Goal: Task Accomplishment & Management: Manage account settings

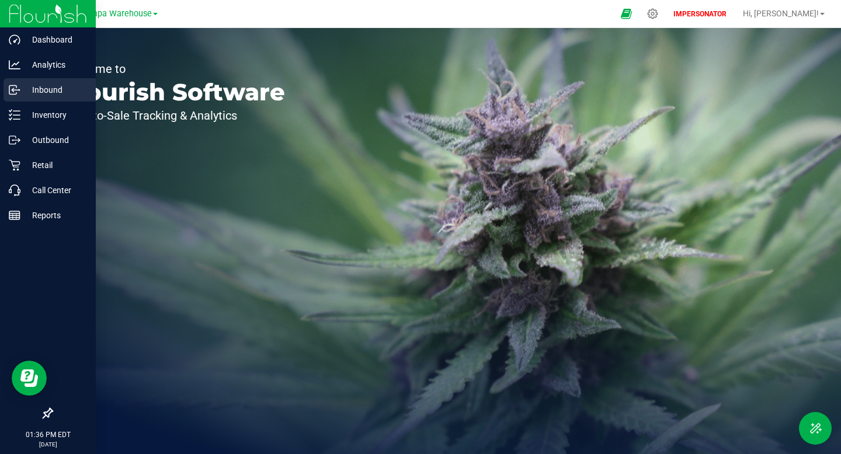
click at [45, 94] on p "Inbound" at bounding box center [55, 90] width 70 height 14
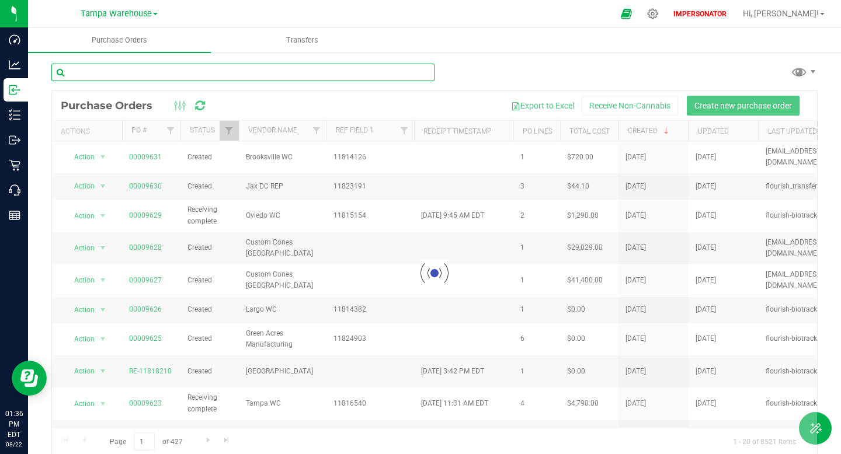
click at [211, 68] on input "text" at bounding box center [242, 73] width 383 height 18
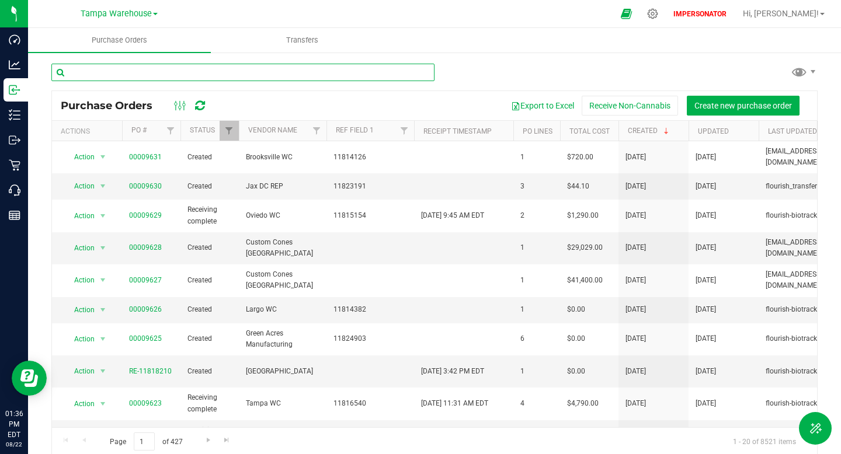
paste input "00009631"
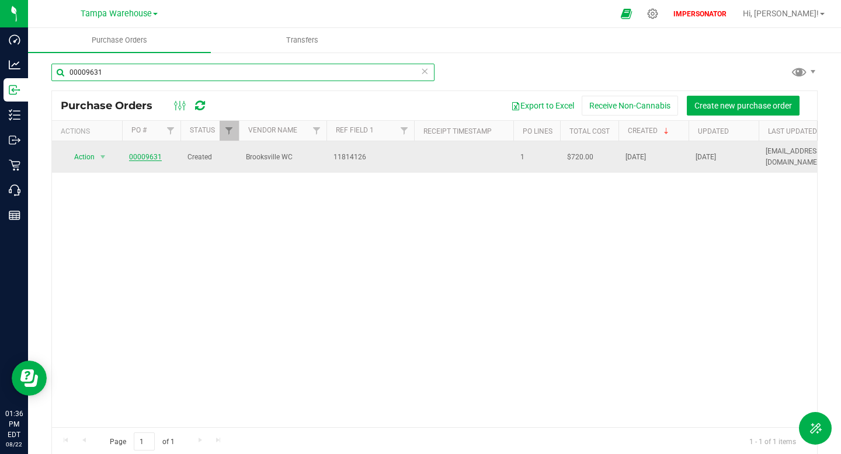
type input "00009631"
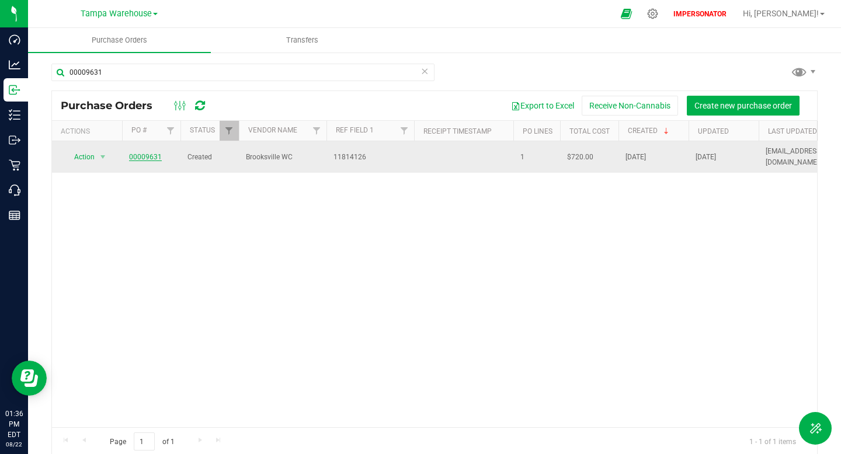
click at [150, 156] on link "00009631" at bounding box center [145, 157] width 33 height 8
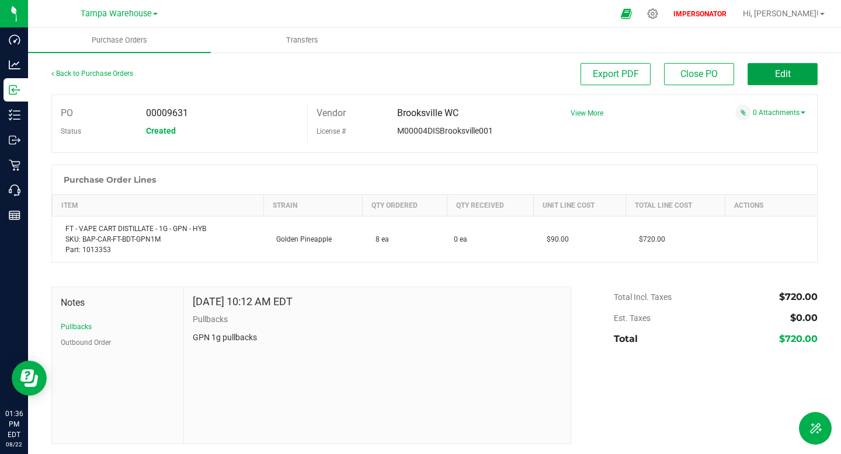
click at [796, 74] on button "Edit" at bounding box center [783, 74] width 70 height 22
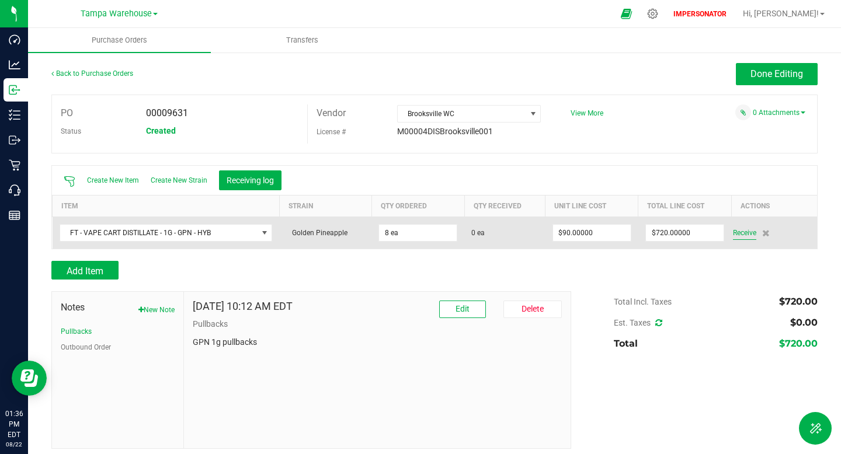
click at [739, 233] on span "Receive" at bounding box center [744, 233] width 23 height 14
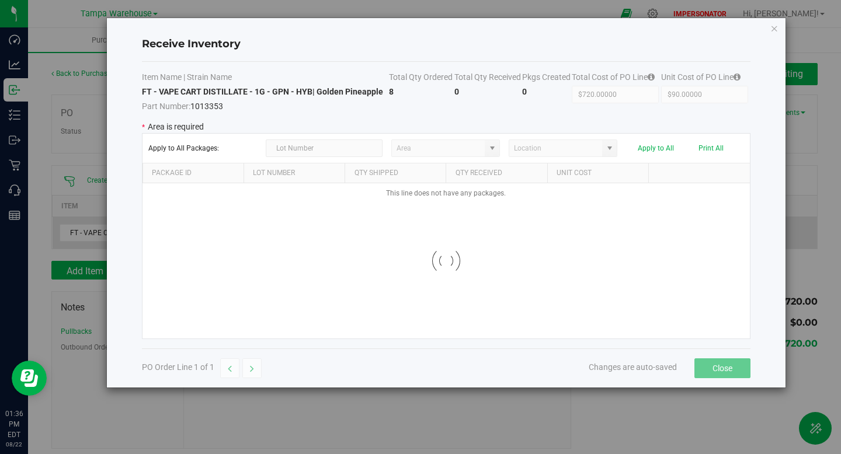
type input "State Pantry 1"
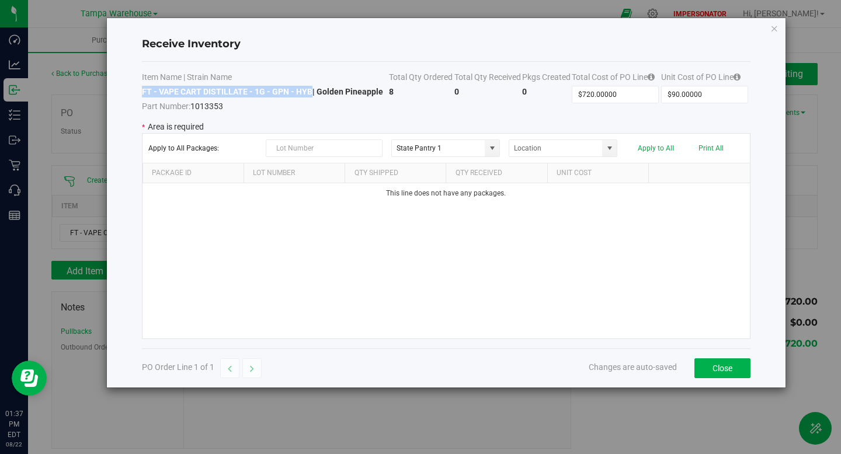
drag, startPoint x: 142, startPoint y: 93, endPoint x: 310, endPoint y: 93, distance: 167.6
click at [310, 93] on strong "FT - VAPE CART DISTILLATE - 1G - GPN - HYB | Golden Pineapple" at bounding box center [262, 91] width 241 height 9
copy strong "FT - VAPE CART DISTILLATE - 1G - GPN - HYB"
drag, startPoint x: 142, startPoint y: 46, endPoint x: 254, endPoint y: 46, distance: 112.1
click at [254, 46] on h4 "Receive Inventory" at bounding box center [446, 44] width 609 height 15
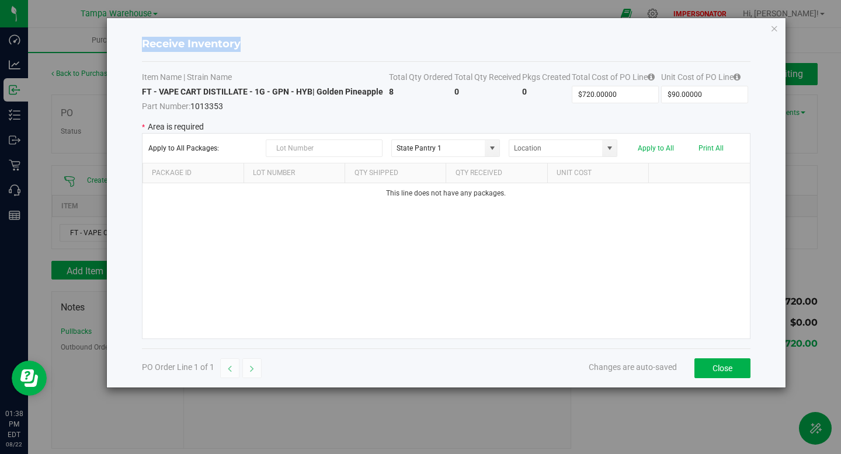
copy h4 "Receive Inventory"
click at [294, 34] on div "Receive Inventory" at bounding box center [446, 44] width 609 height 34
click at [771, 29] on icon "Close modal" at bounding box center [774, 28] width 8 height 14
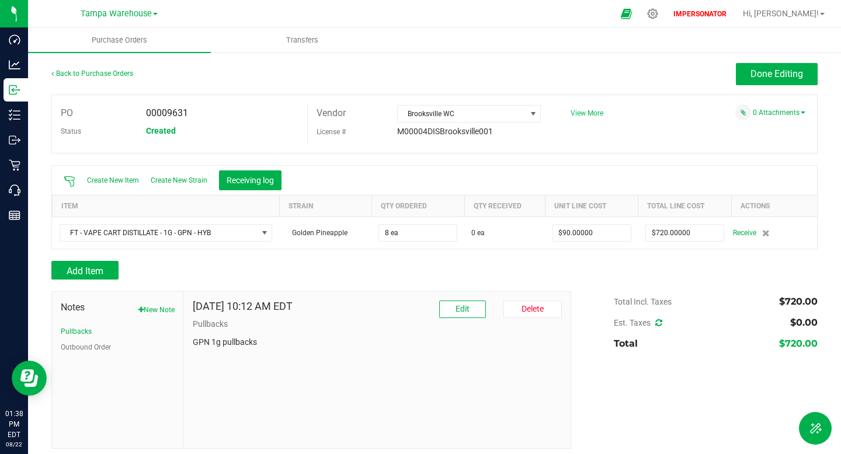
click at [591, 114] on span "View More" at bounding box center [587, 113] width 33 height 8
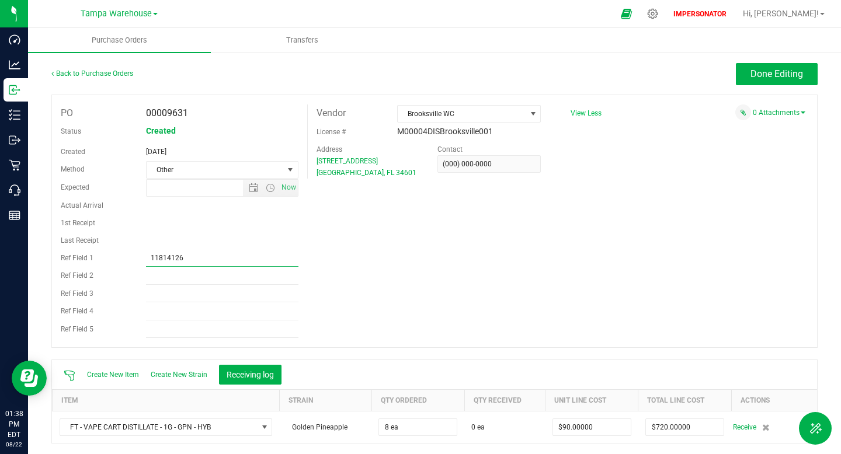
click at [155, 258] on input "11814126" at bounding box center [222, 258] width 152 height 18
drag, startPoint x: 408, startPoint y: 115, endPoint x: 463, endPoint y: 115, distance: 54.3
click at [463, 115] on span "Brooksville WC" at bounding box center [462, 114] width 128 height 16
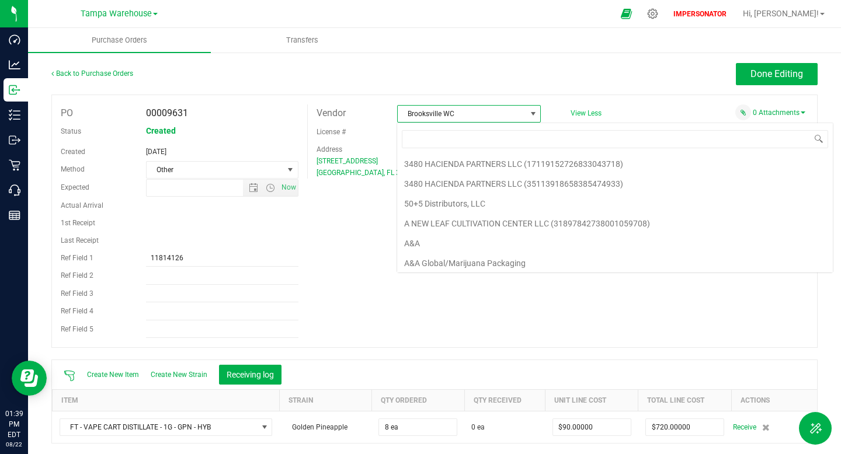
scroll to position [18, 144]
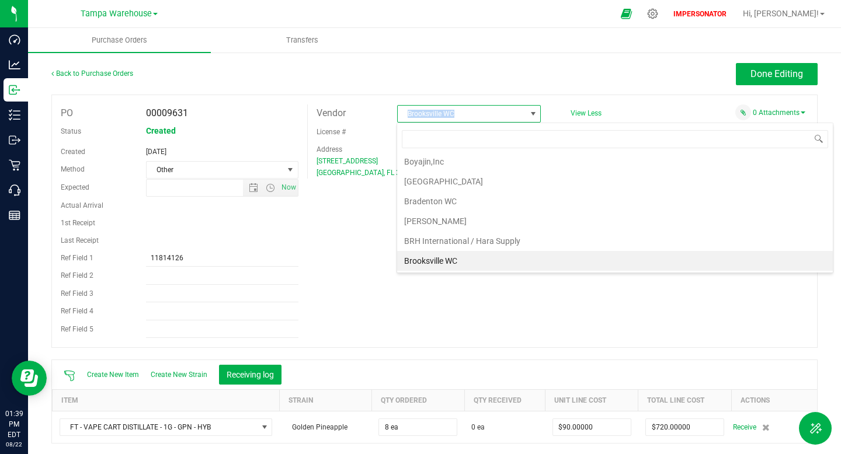
drag, startPoint x: 461, startPoint y: 116, endPoint x: 404, endPoint y: 117, distance: 57.8
click at [404, 117] on span "Brooksville WC" at bounding box center [462, 114] width 128 height 16
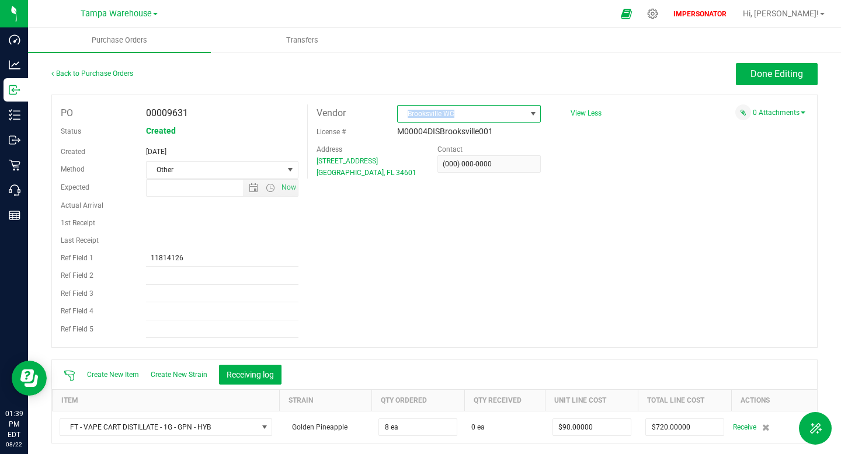
copy span "Brooksville WC"
click at [293, 41] on span "Transfers" at bounding box center [302, 40] width 64 height 11
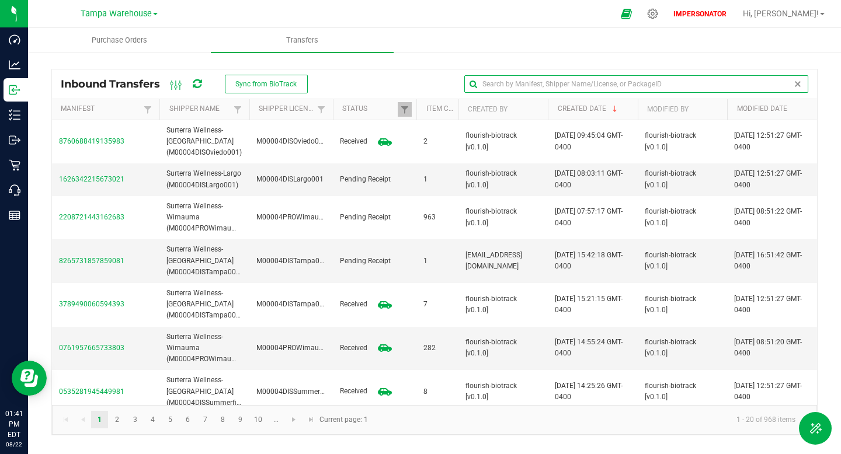
click at [786, 79] on input "text" at bounding box center [636, 84] width 345 height 18
paste input "4610208545229954"
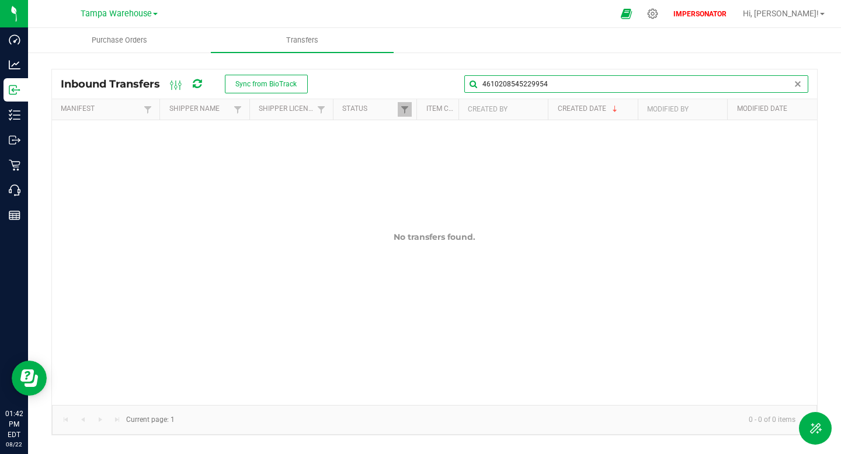
type input "4610208545229954"
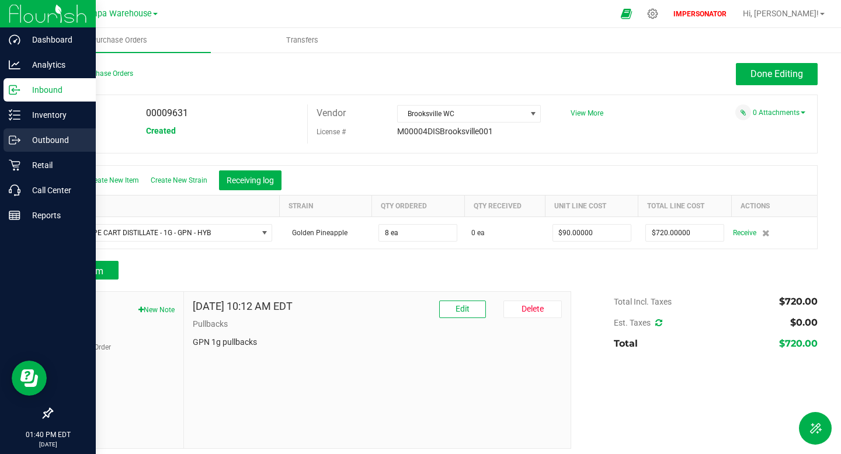
click at [46, 138] on p "Outbound" at bounding box center [55, 140] width 70 height 14
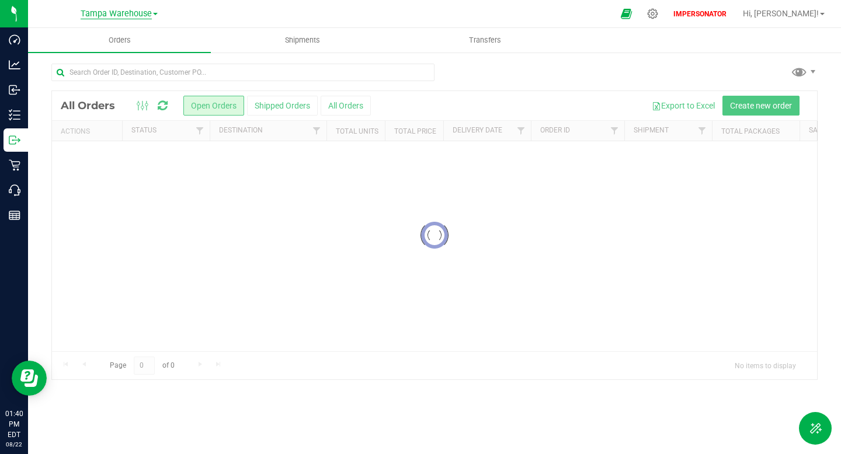
click at [126, 15] on span "Tampa Warehouse" at bounding box center [116, 14] width 71 height 11
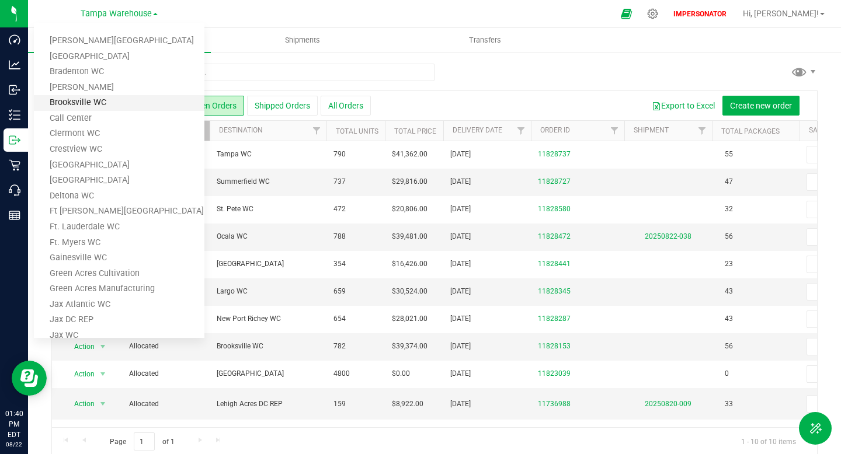
click at [113, 97] on link "Brooksville WC" at bounding box center [119, 103] width 171 height 16
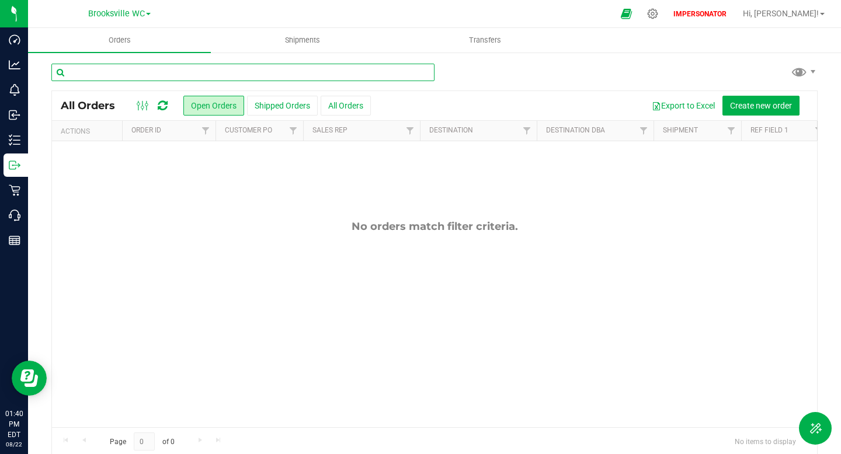
click at [321, 78] on input "text" at bounding box center [242, 73] width 383 height 18
paste input "11814126"
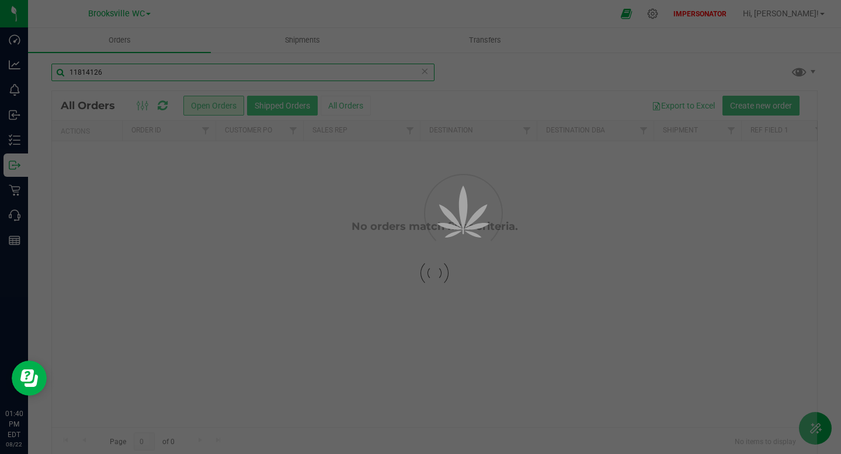
type input "11814126"
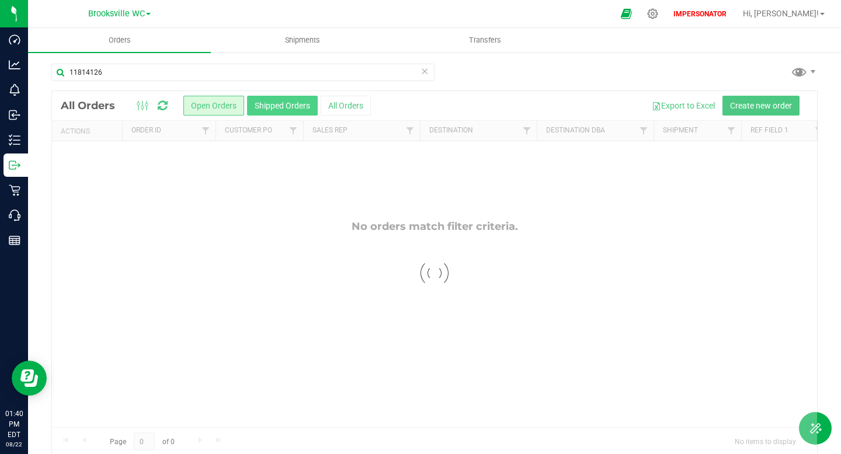
click at [295, 106] on div at bounding box center [434, 273] width 765 height 364
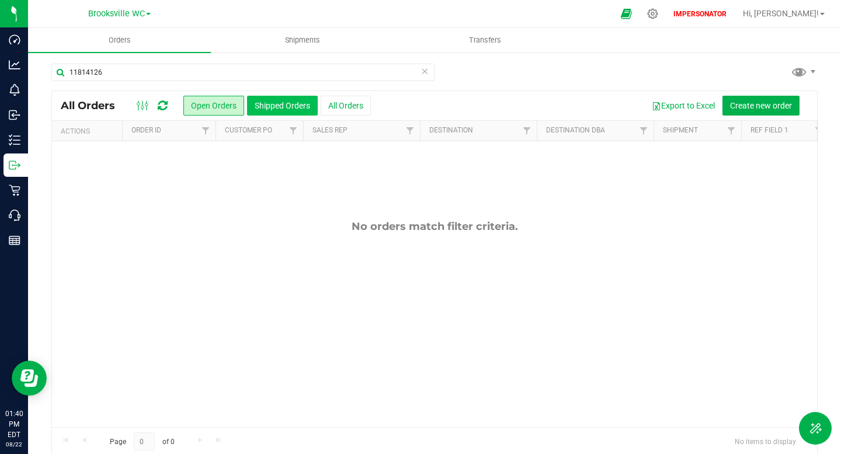
click at [283, 106] on button "Shipped Orders" at bounding box center [282, 106] width 71 height 20
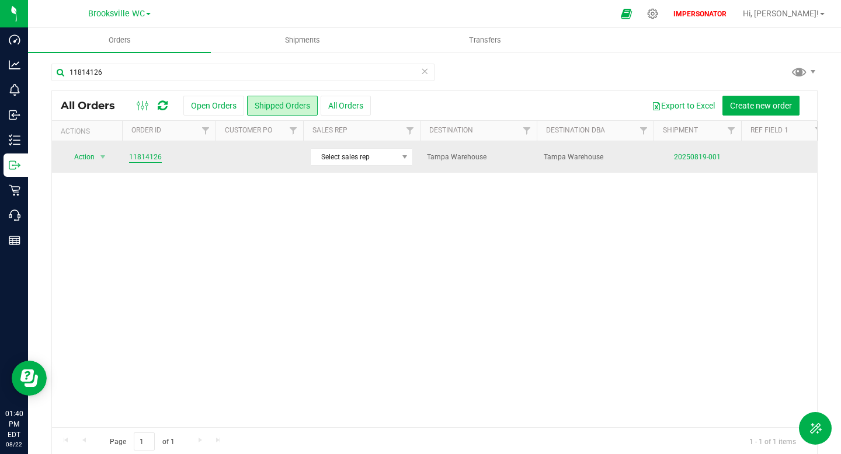
click at [141, 154] on link "11814126" at bounding box center [145, 157] width 33 height 11
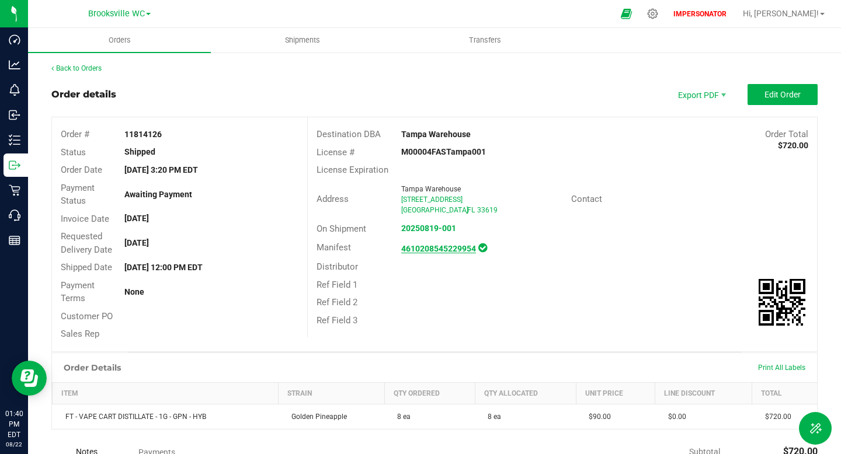
drag, startPoint x: 400, startPoint y: 249, endPoint x: 475, endPoint y: 248, distance: 74.8
click at [475, 248] on div "4610208545229954" at bounding box center [478, 248] width 170 height 16
copy strong "4610208545229954"
click at [439, 290] on div "Ref Field 1" at bounding box center [562, 285] width 509 height 18
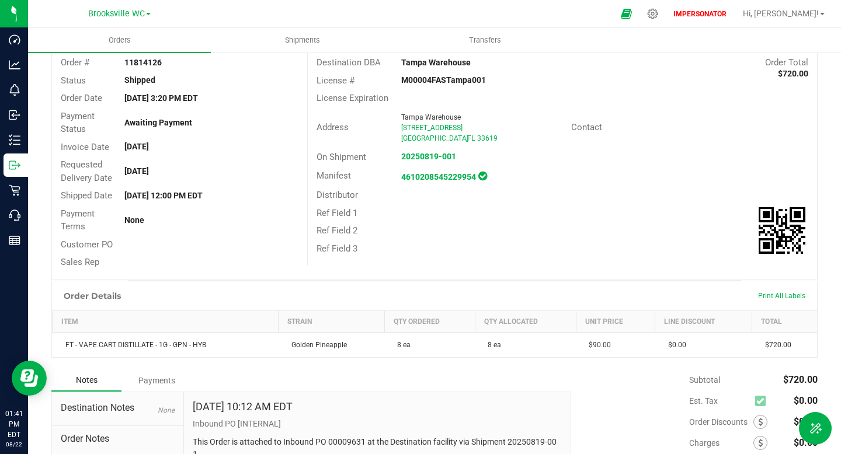
scroll to position [72, 0]
drag, startPoint x: 467, startPoint y: 159, endPoint x: 401, endPoint y: 158, distance: 65.4
click at [401, 158] on div "20250819-001" at bounding box center [478, 156] width 170 height 12
copy strong "20250819-001"
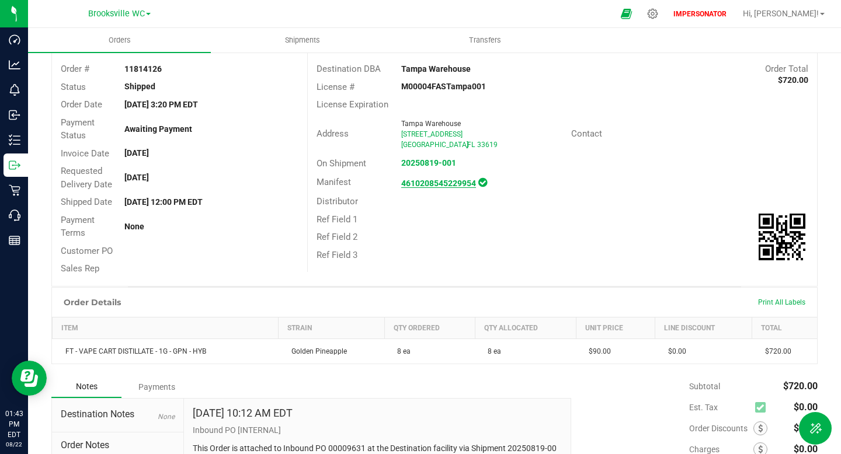
click at [443, 182] on strong "4610208545229954" at bounding box center [438, 183] width 75 height 9
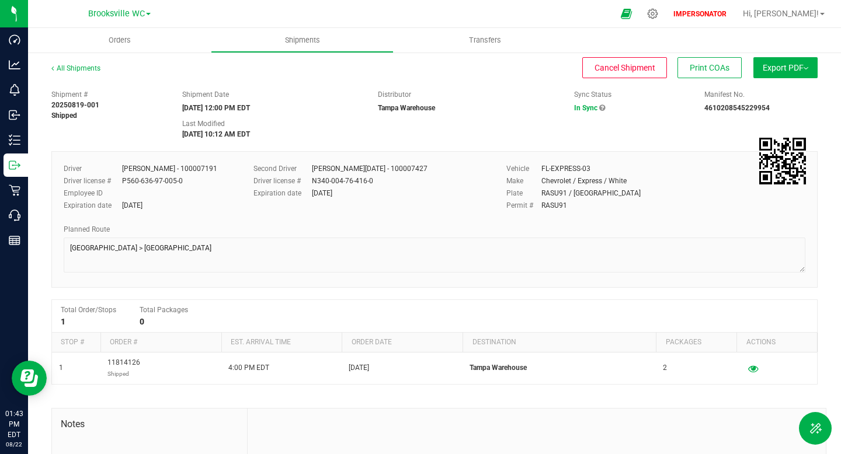
click at [600, 107] on icon at bounding box center [602, 108] width 6 height 7
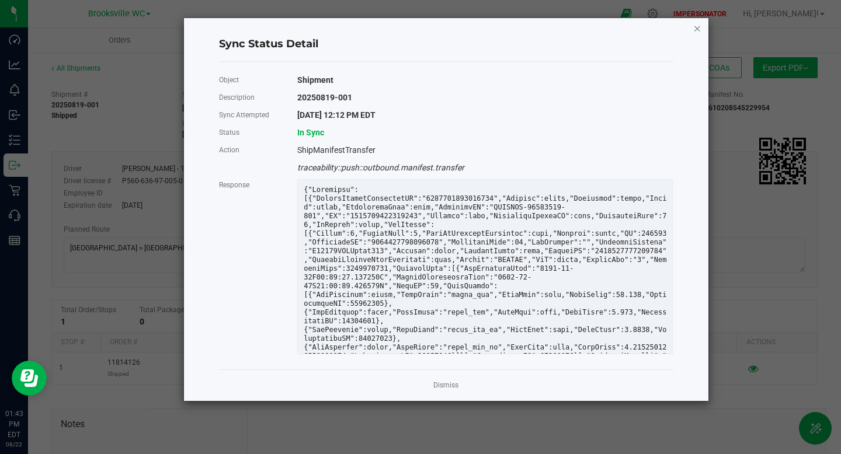
click at [698, 30] on icon "Close" at bounding box center [697, 28] width 8 height 14
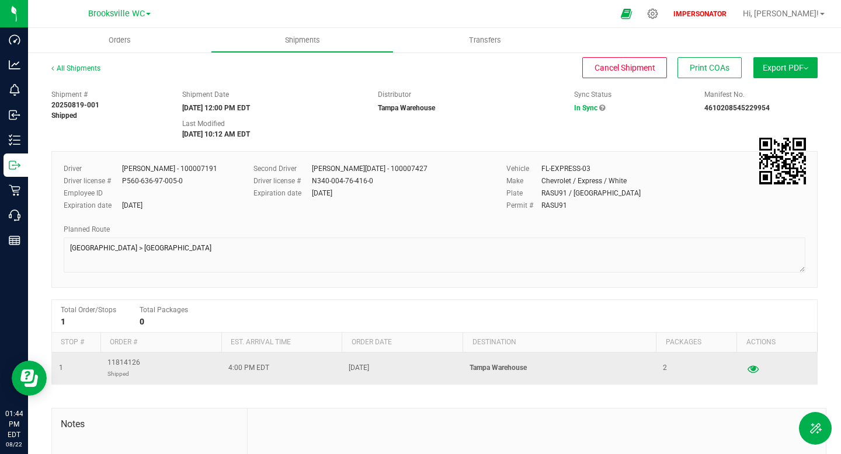
click at [755, 372] on icon "button" at bounding box center [753, 368] width 11 height 8
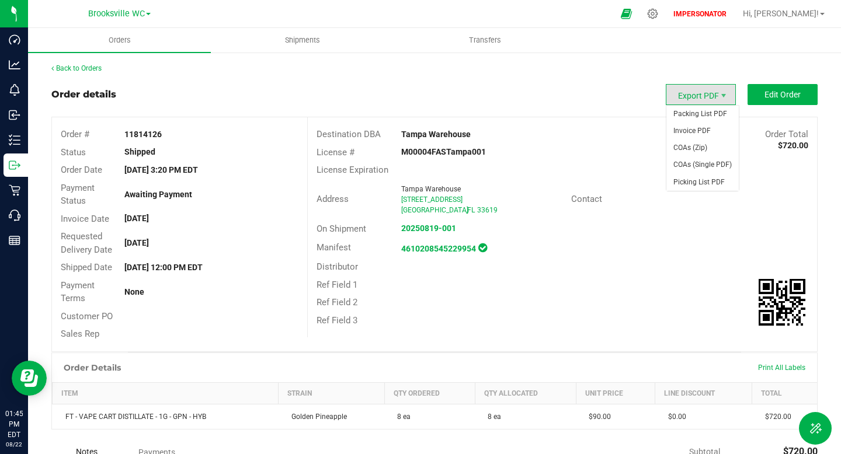
click at [691, 92] on span "Export PDF" at bounding box center [701, 94] width 70 height 21
click at [705, 118] on span "Packing List PDF" at bounding box center [702, 114] width 72 height 17
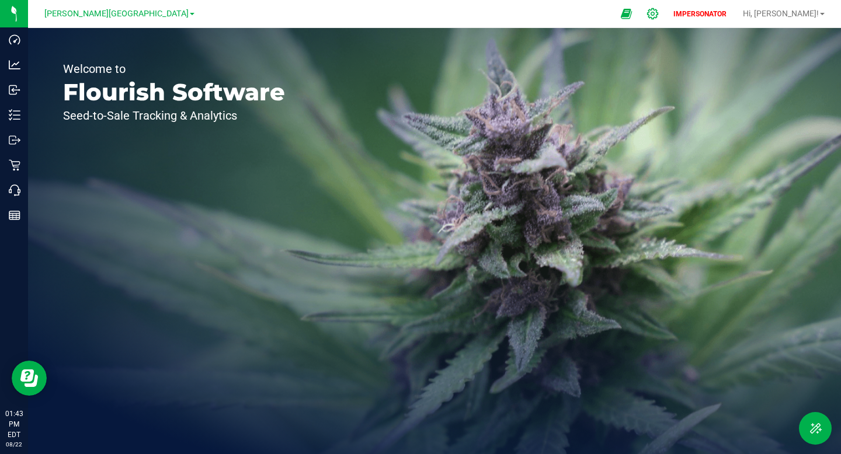
click at [659, 9] on icon at bounding box center [653, 14] width 12 height 12
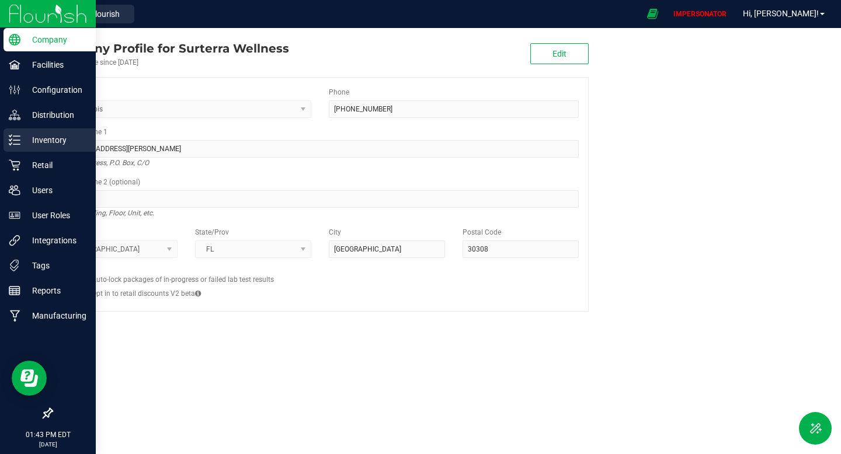
click at [19, 144] on line at bounding box center [16, 144] width 6 height 0
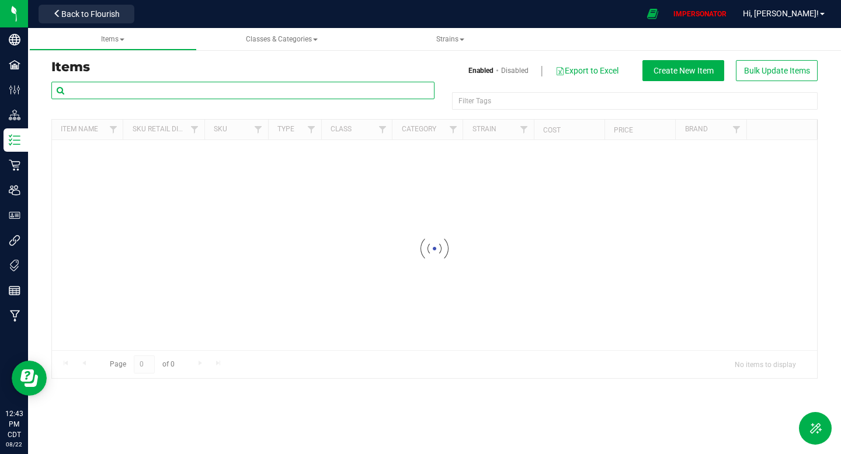
click at [179, 91] on input "text" at bounding box center [242, 91] width 383 height 18
paste input "FT - VAPE CART DISTILLATE - 1G - GPN - HYB"
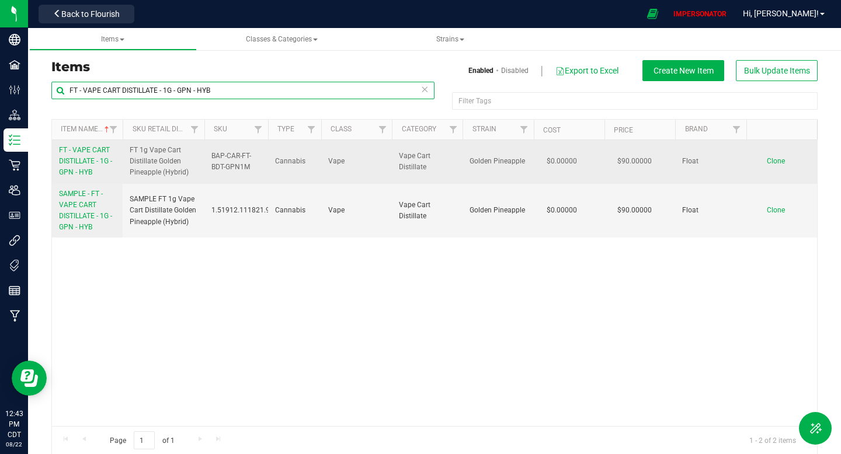
type input "FT - VAPE CART DISTILLATE - 1G - GPN - HYB"
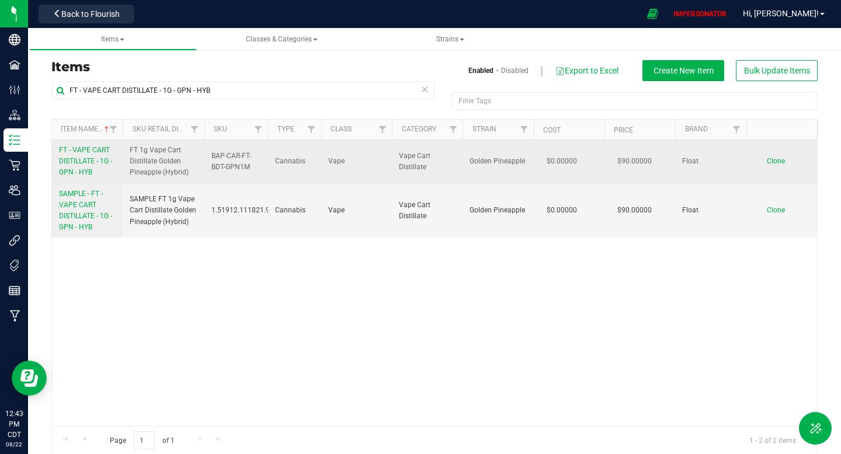
click at [82, 154] on span "FT - VAPE CART DISTILLATE - 1G - GPN - HYB" at bounding box center [85, 161] width 53 height 30
